Goal: Task Accomplishment & Management: Use online tool/utility

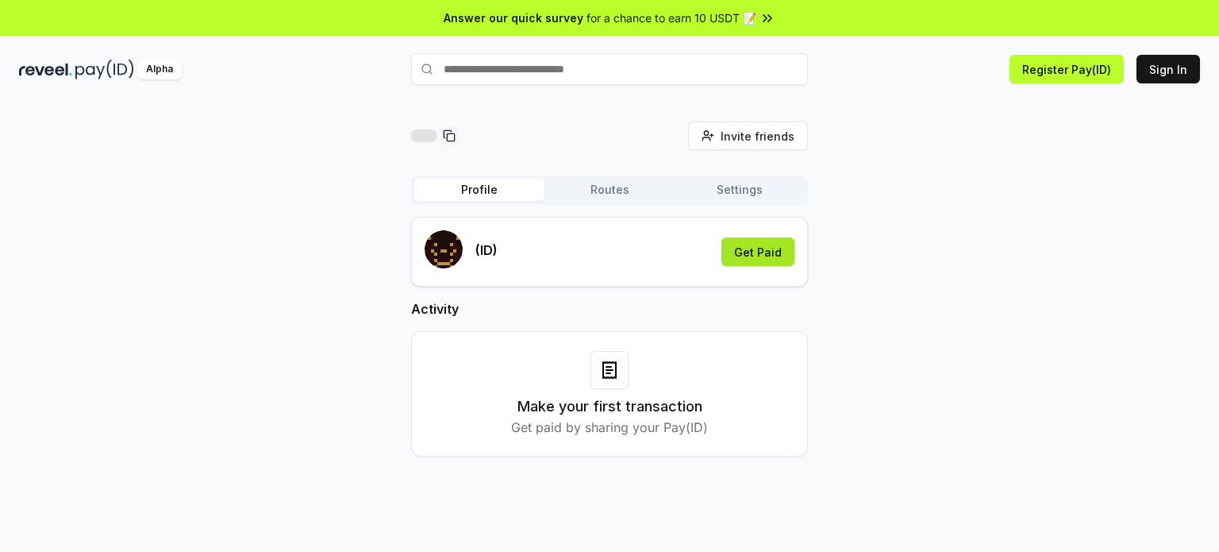
click at [739, 252] on button "Get Paid" at bounding box center [757, 251] width 73 height 29
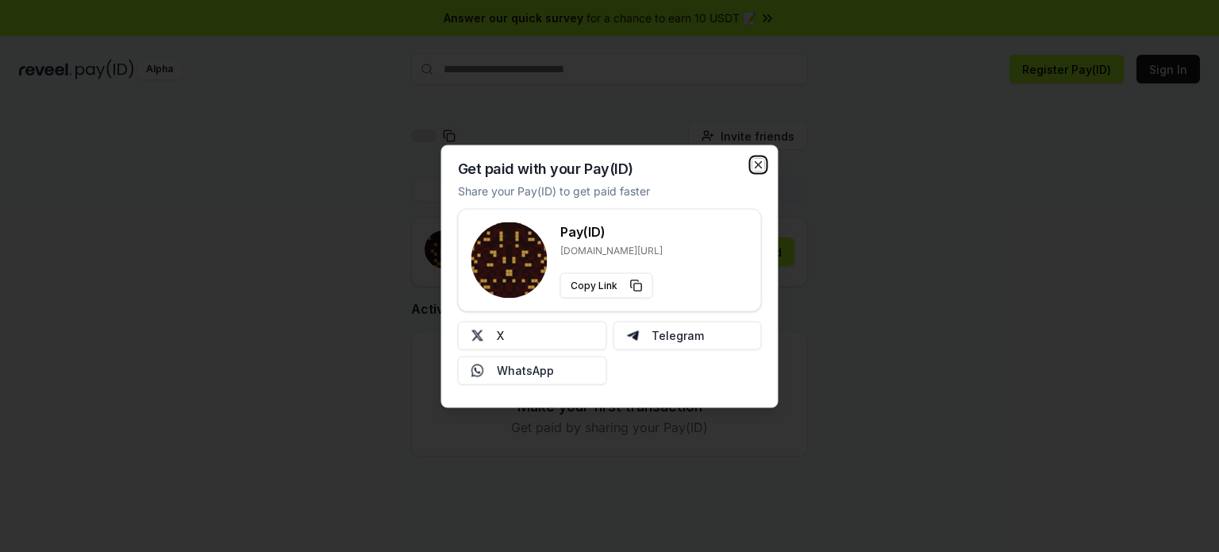
click at [754, 158] on icon "button" at bounding box center [758, 164] width 13 height 13
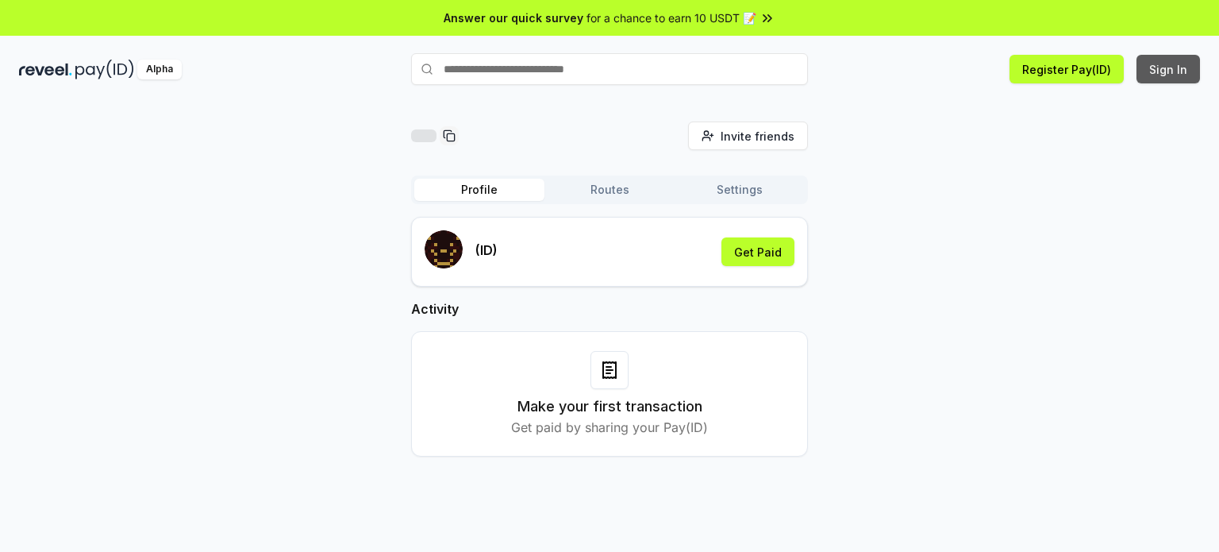
click at [1156, 67] on button "Sign In" at bounding box center [1167, 69] width 63 height 29
